Goal: Find specific page/section: Find specific page/section

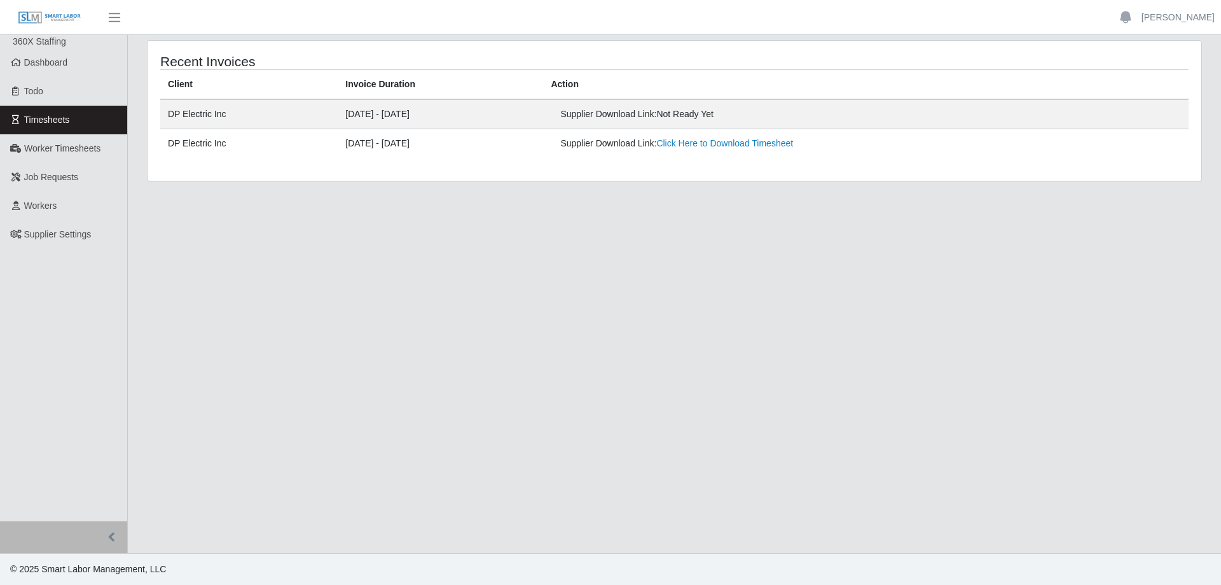
click at [55, 115] on span "Timesheets" at bounding box center [47, 120] width 46 height 10
click at [73, 158] on link "Worker Timesheets" at bounding box center [63, 148] width 127 height 29
